Goal: Transaction & Acquisition: Subscribe to service/newsletter

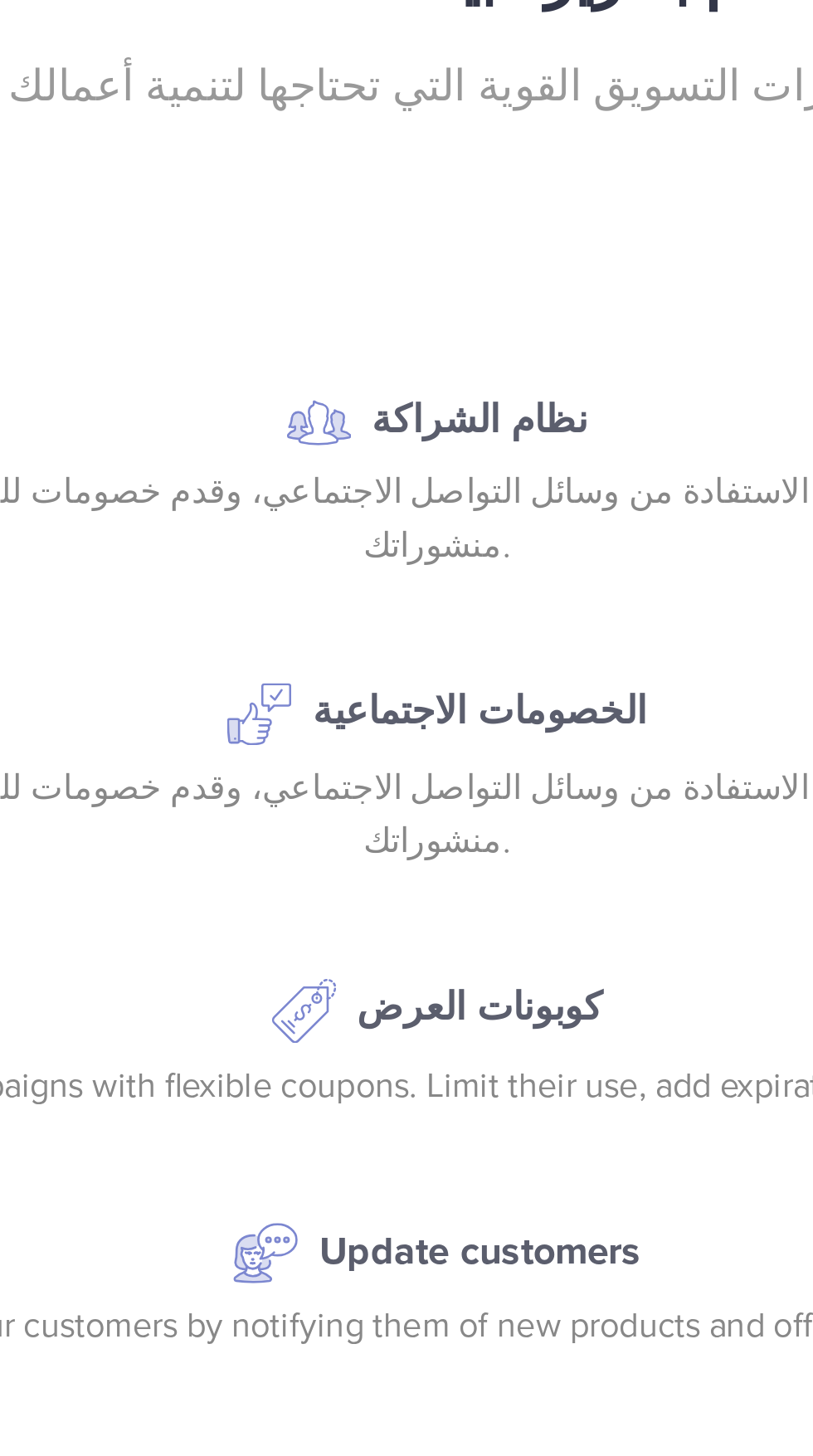
scroll to position [3778, 0]
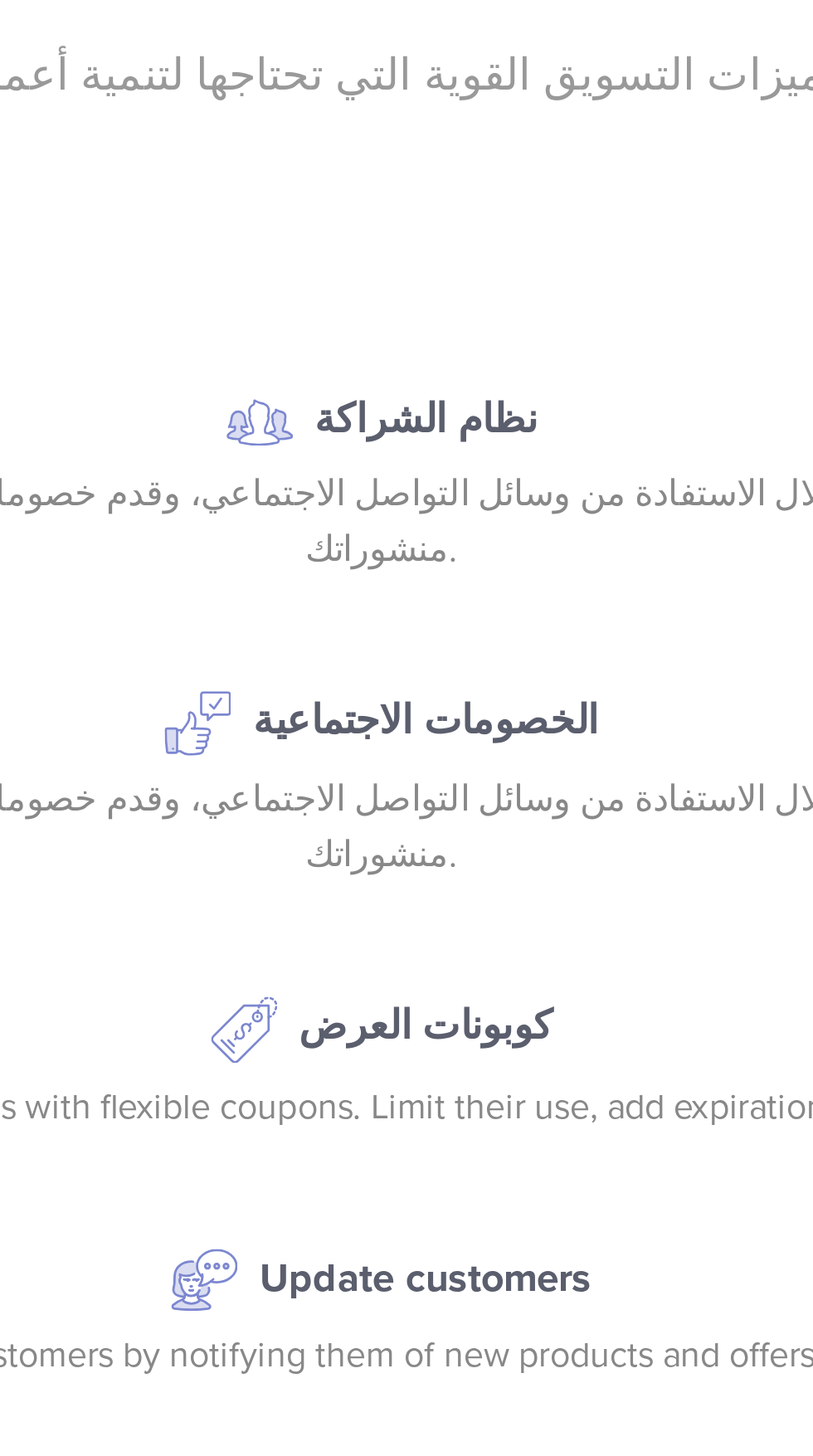
click at [362, 833] on img at bounding box center [355, 820] width 25 height 25
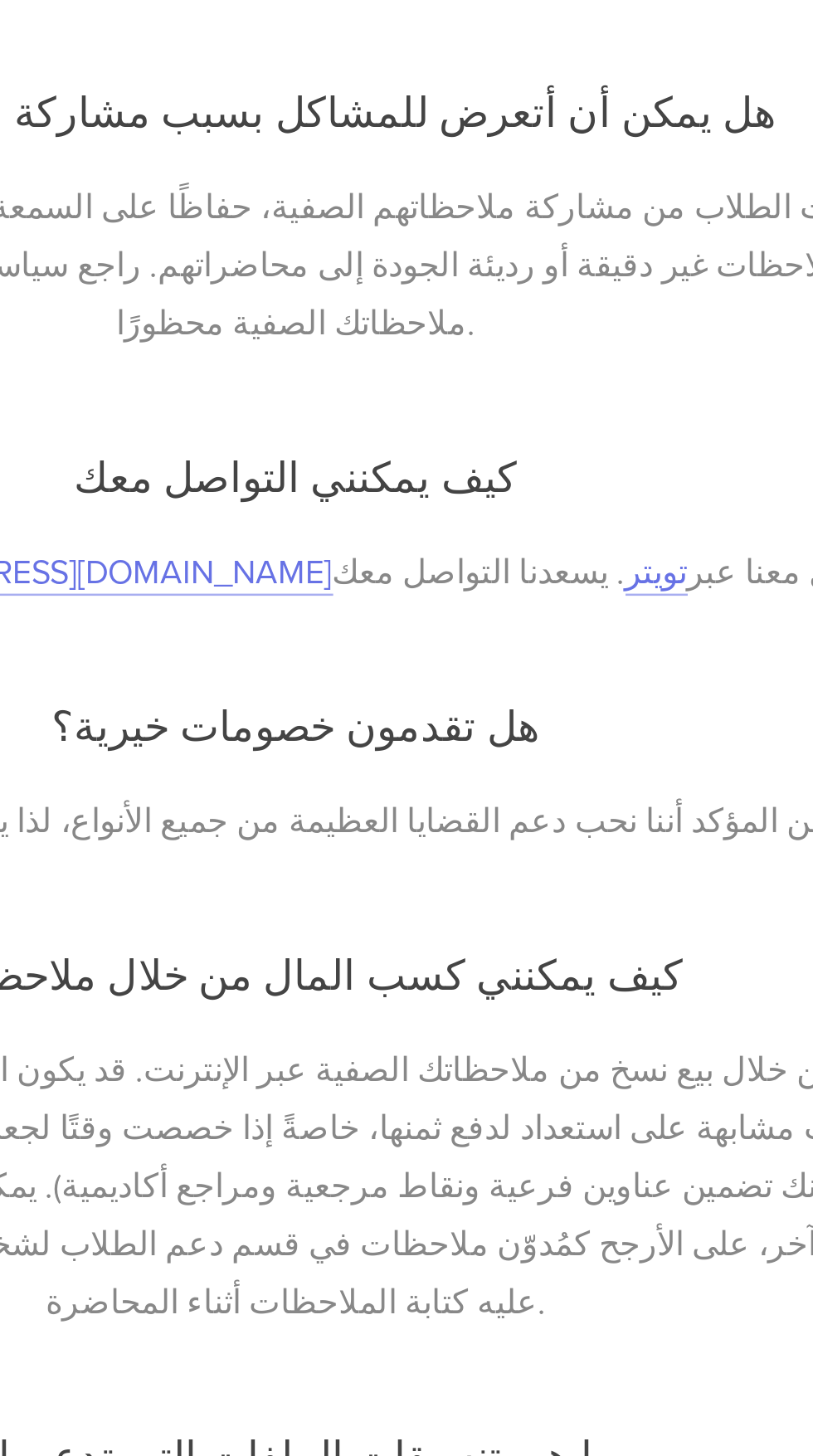
scroll to position [5842, 0]
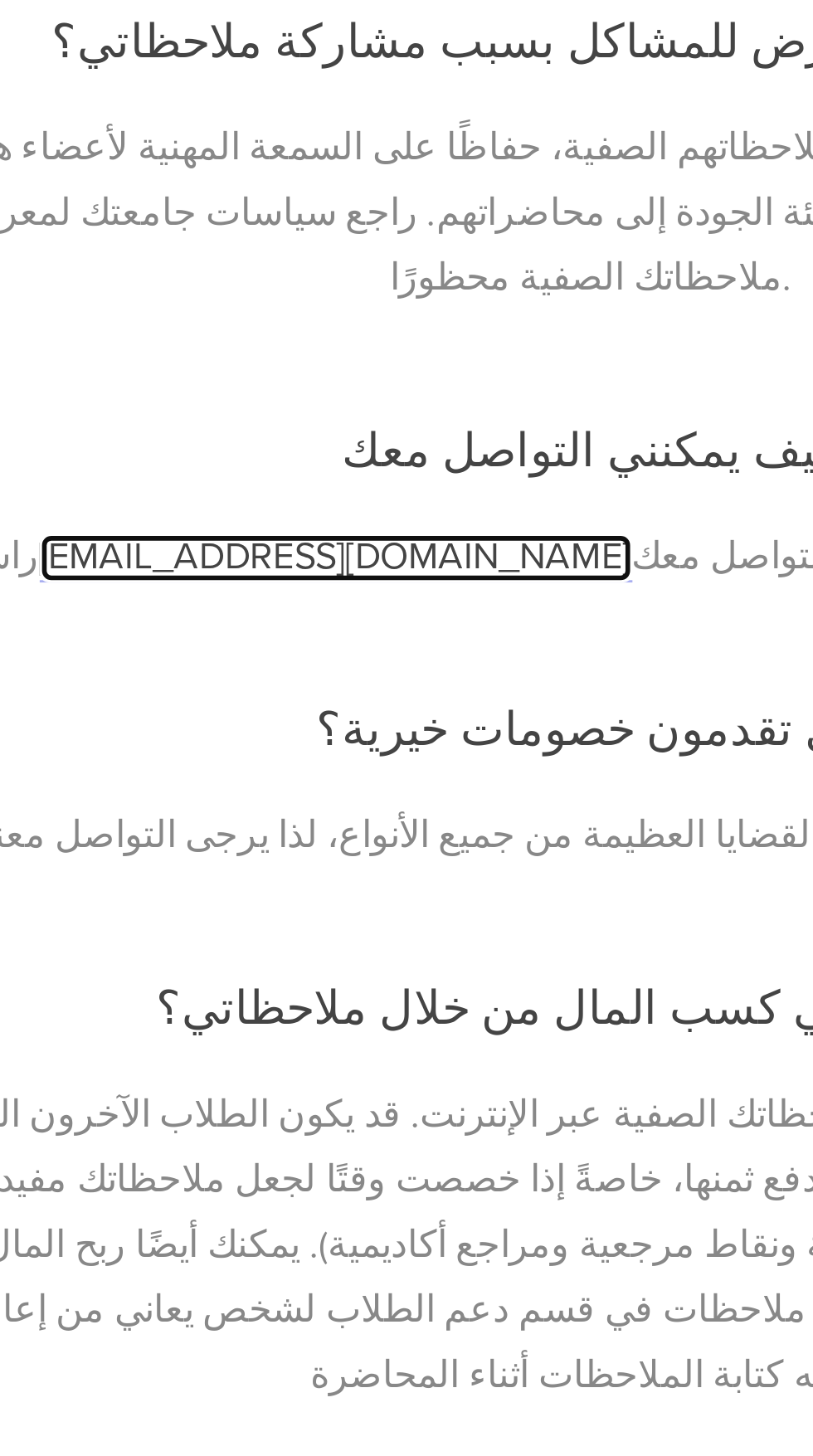
click at [319, 314] on font "[EMAIL_ADDRESS][DOMAIN_NAME]" at bounding box center [315, 319] width 211 height 16
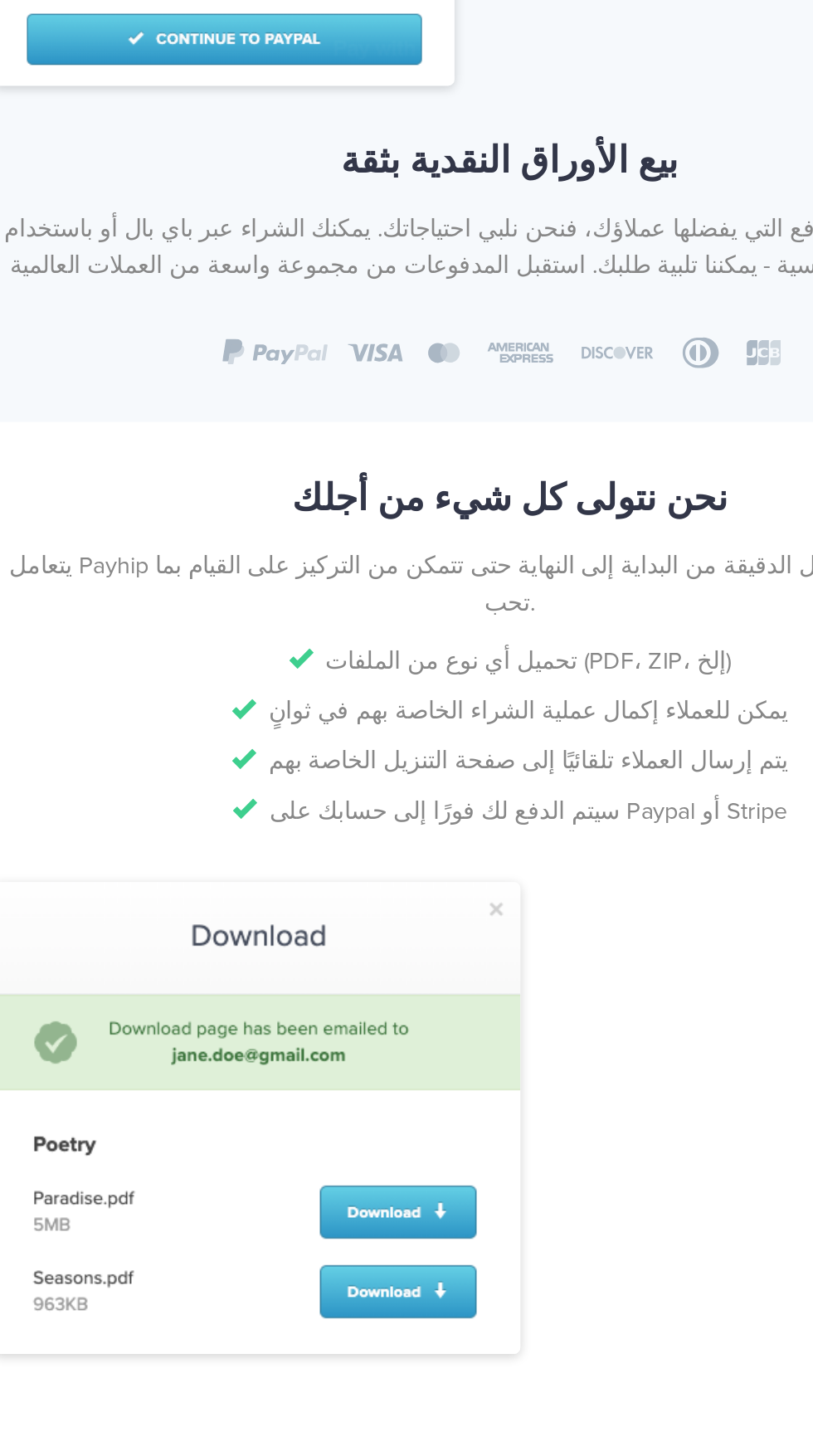
scroll to position [1053, 0]
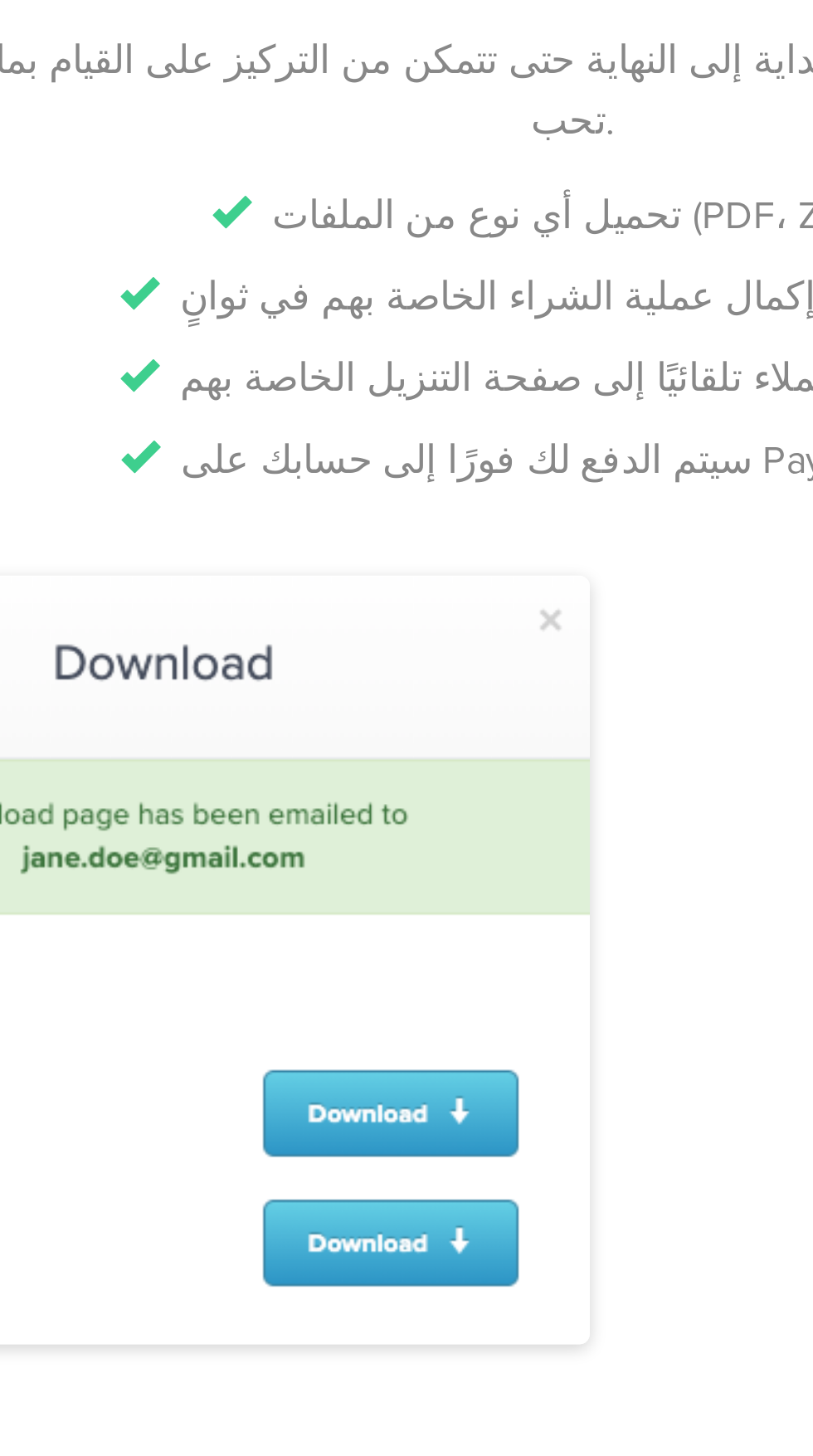
click at [354, 1087] on img at bounding box center [247, 1016] width 332 height 298
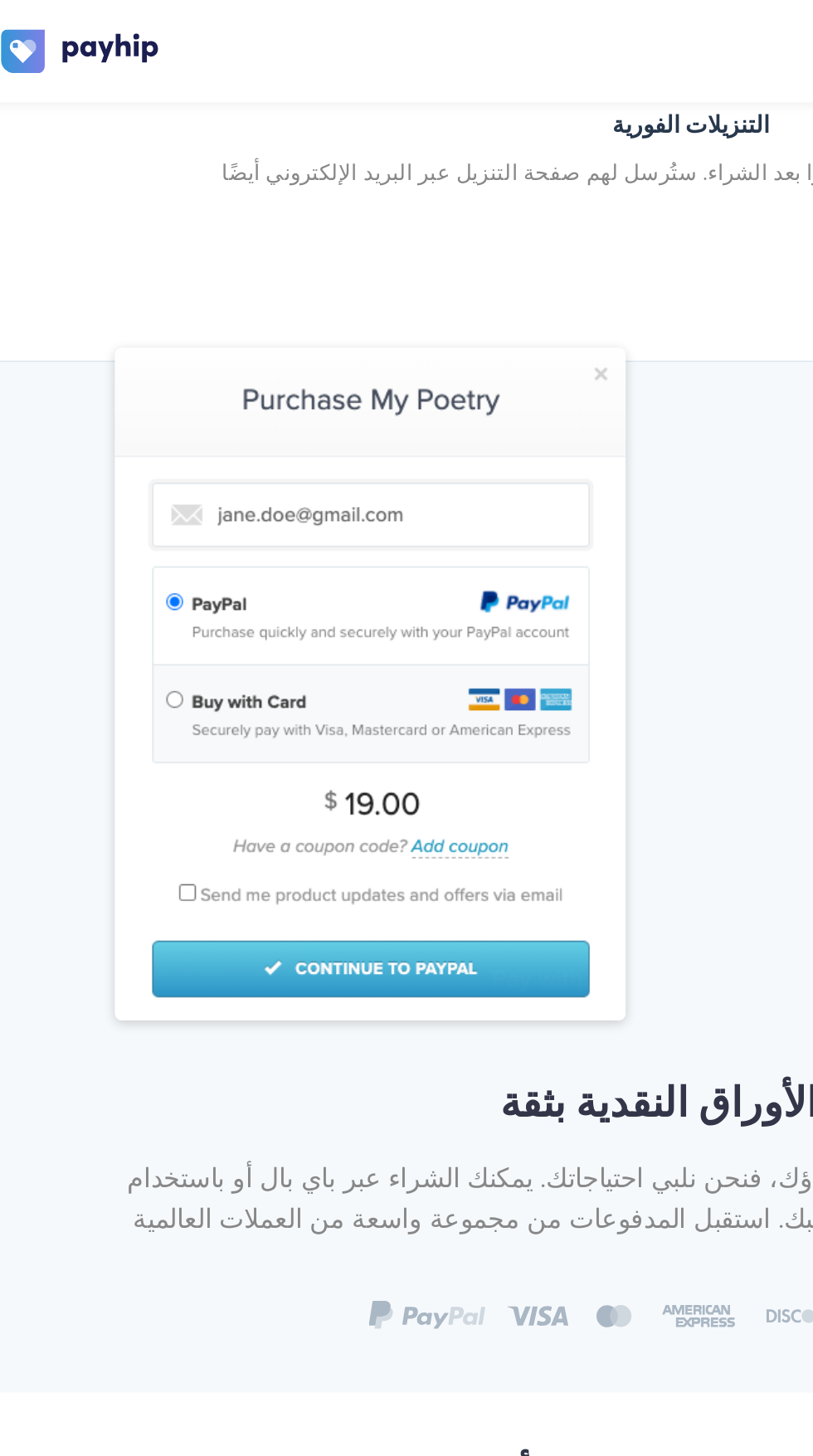
scroll to position [0, 0]
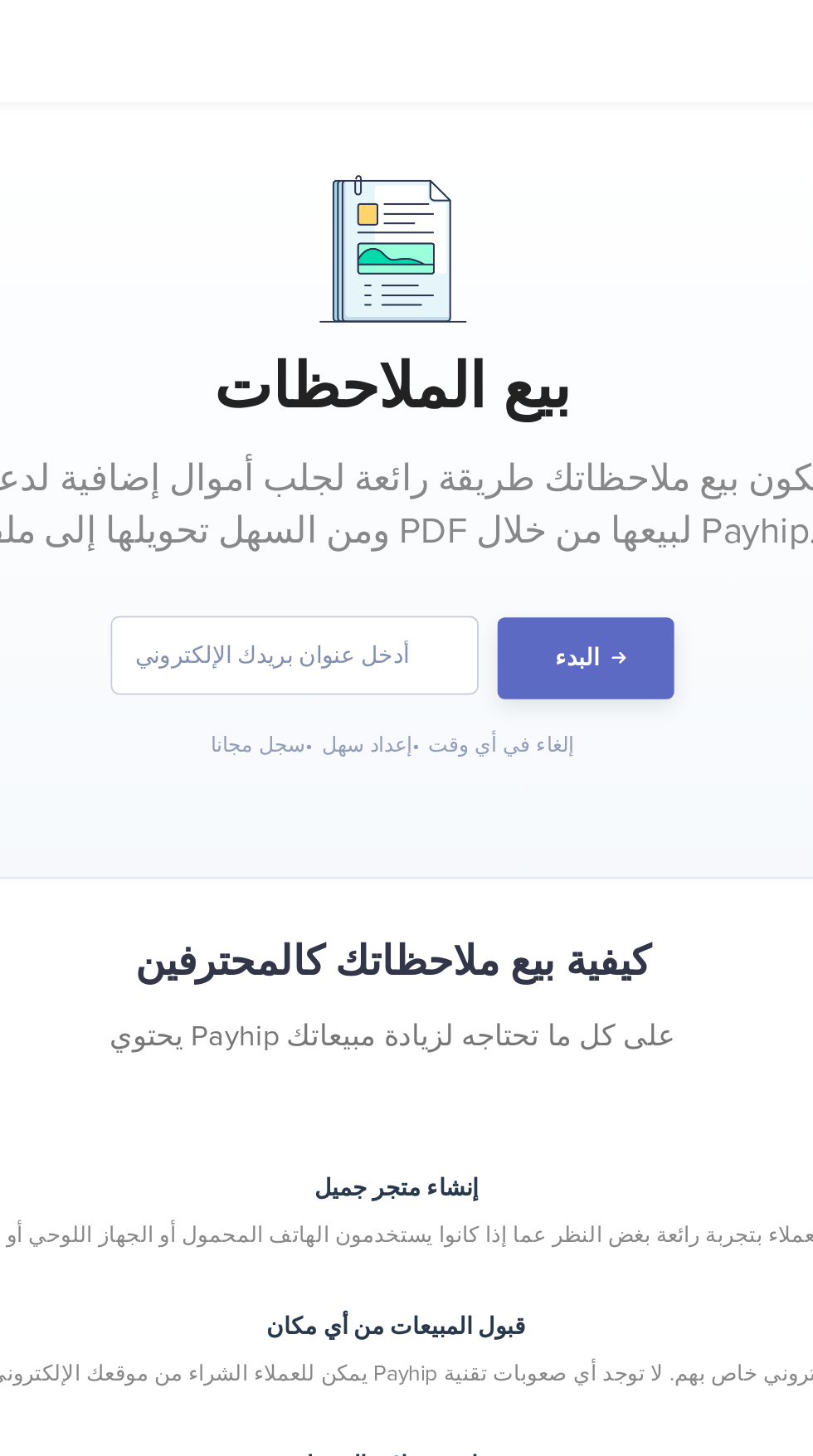
click at [611, 443] on div "بيع الملاحظات يمكن أن يكون بيع ملاحظاتك طريقة رائعة لجلب أموال إضافية لدعم دراس…" at bounding box center [406, 279] width 813 height 441
click at [326, 370] on input "email" at bounding box center [352, 372] width 208 height 43
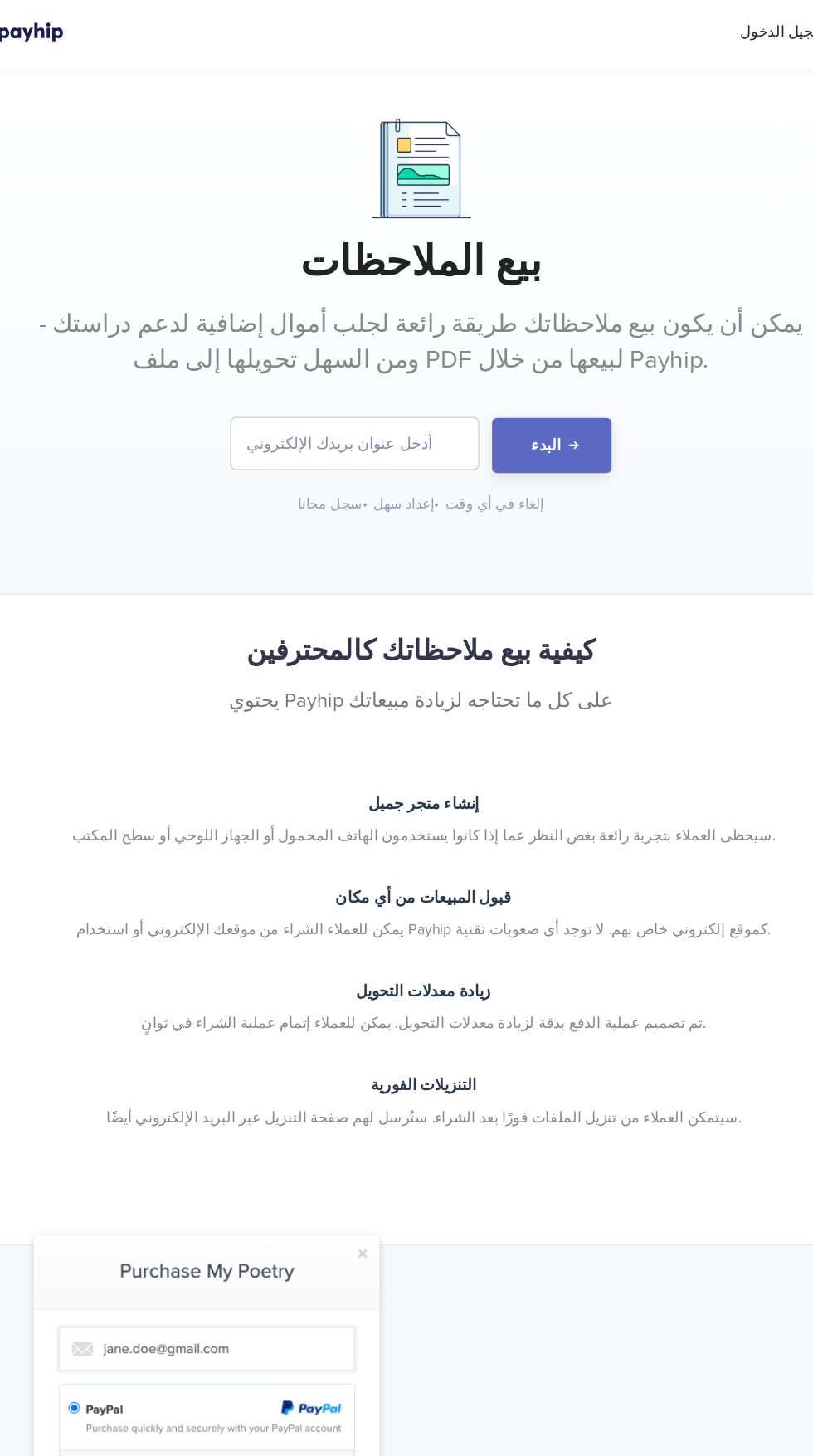
click at [349, 373] on input "email" at bounding box center [352, 372] width 208 height 43
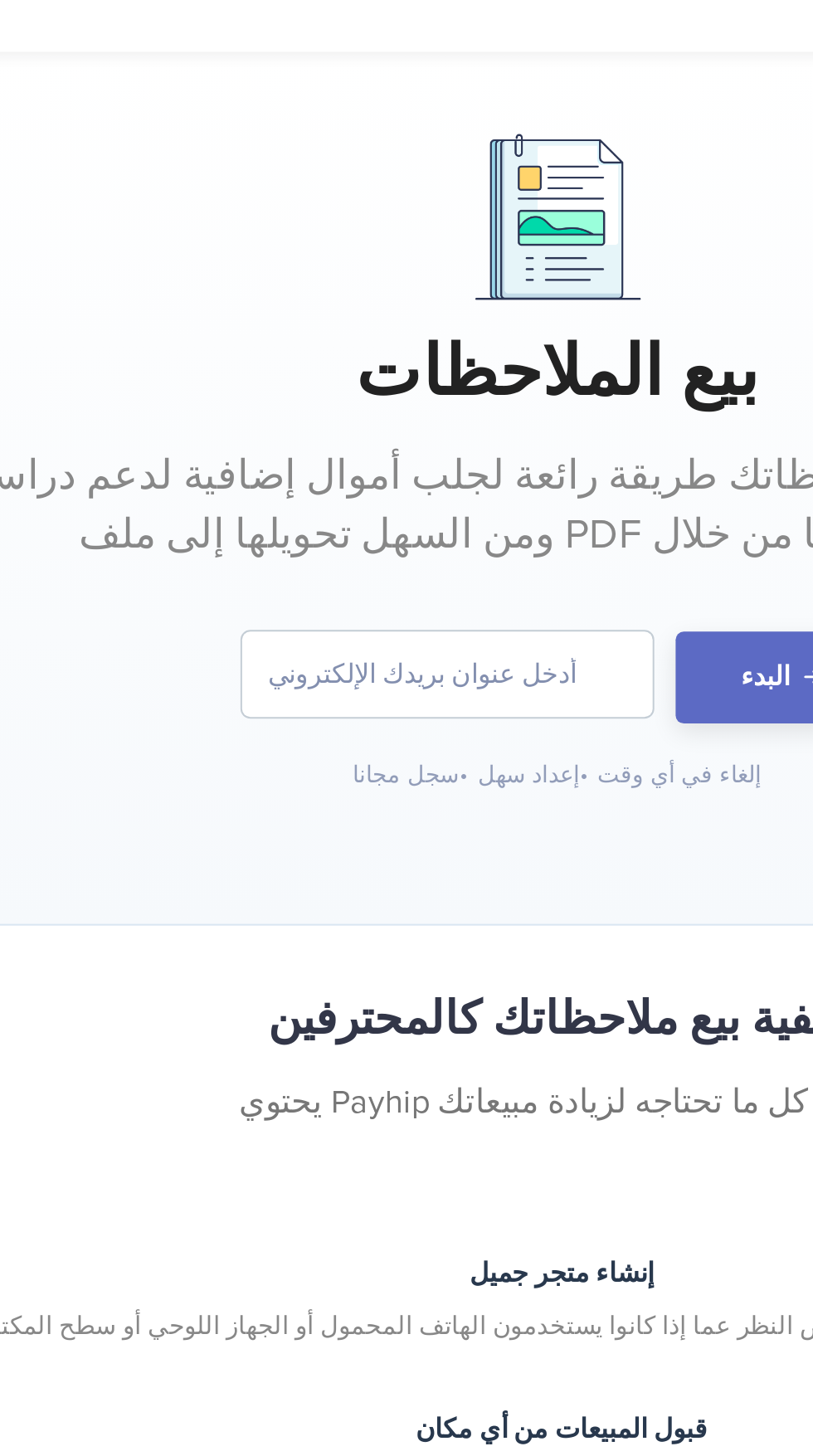
type input "[EMAIL_ADDRESS][DOMAIN_NAME]"
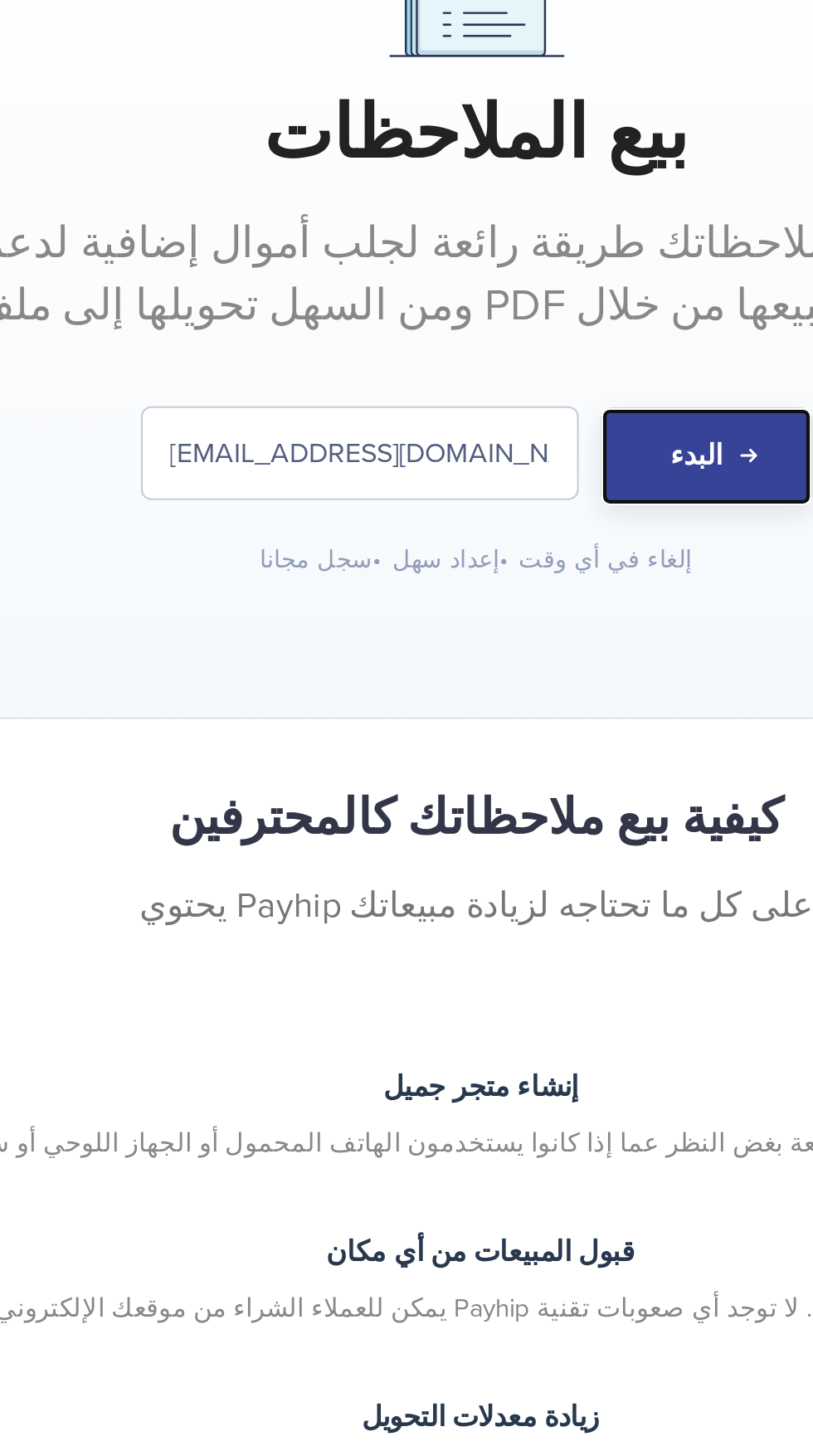
click at [515, 373] on font "البدء" at bounding box center [512, 374] width 25 height 16
